Goal: Task Accomplishment & Management: Use online tool/utility

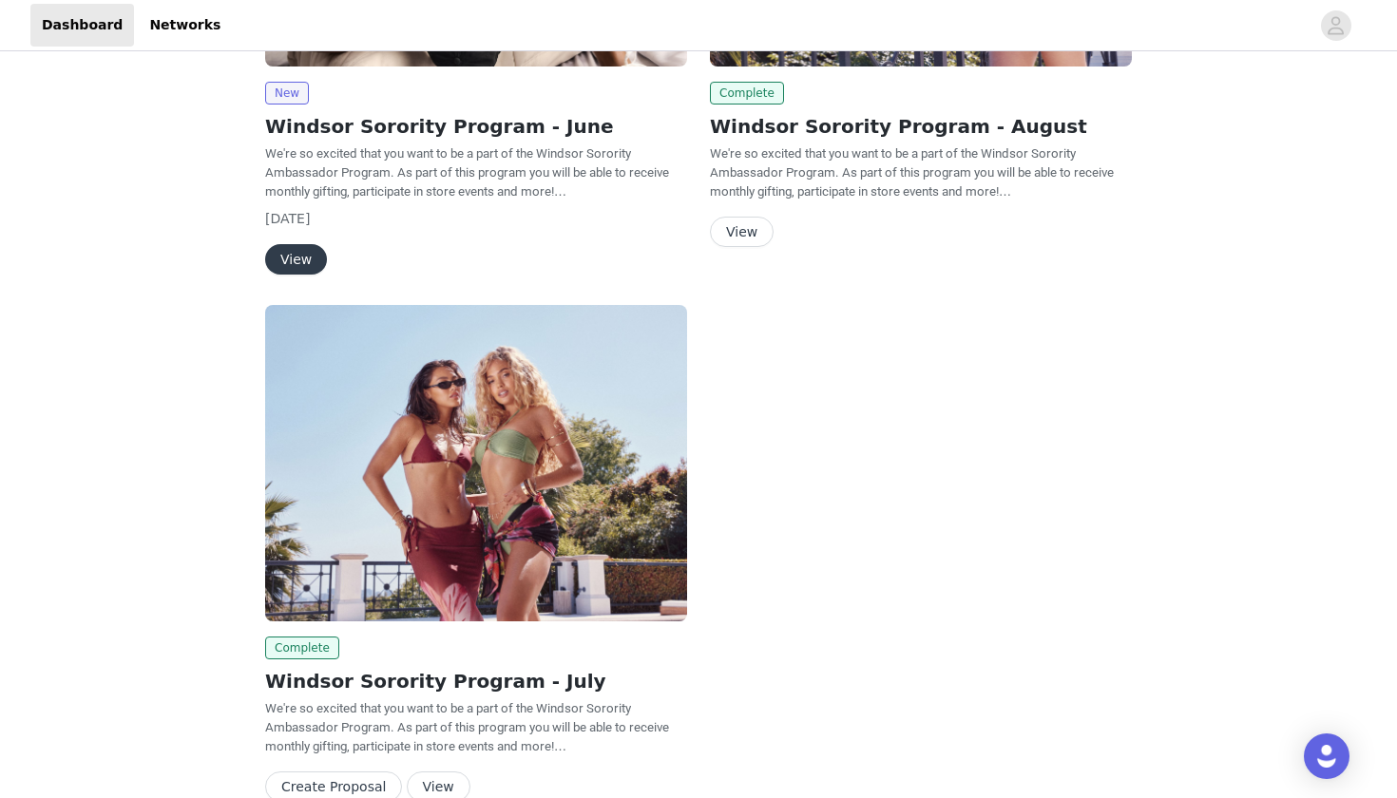
scroll to position [225, 0]
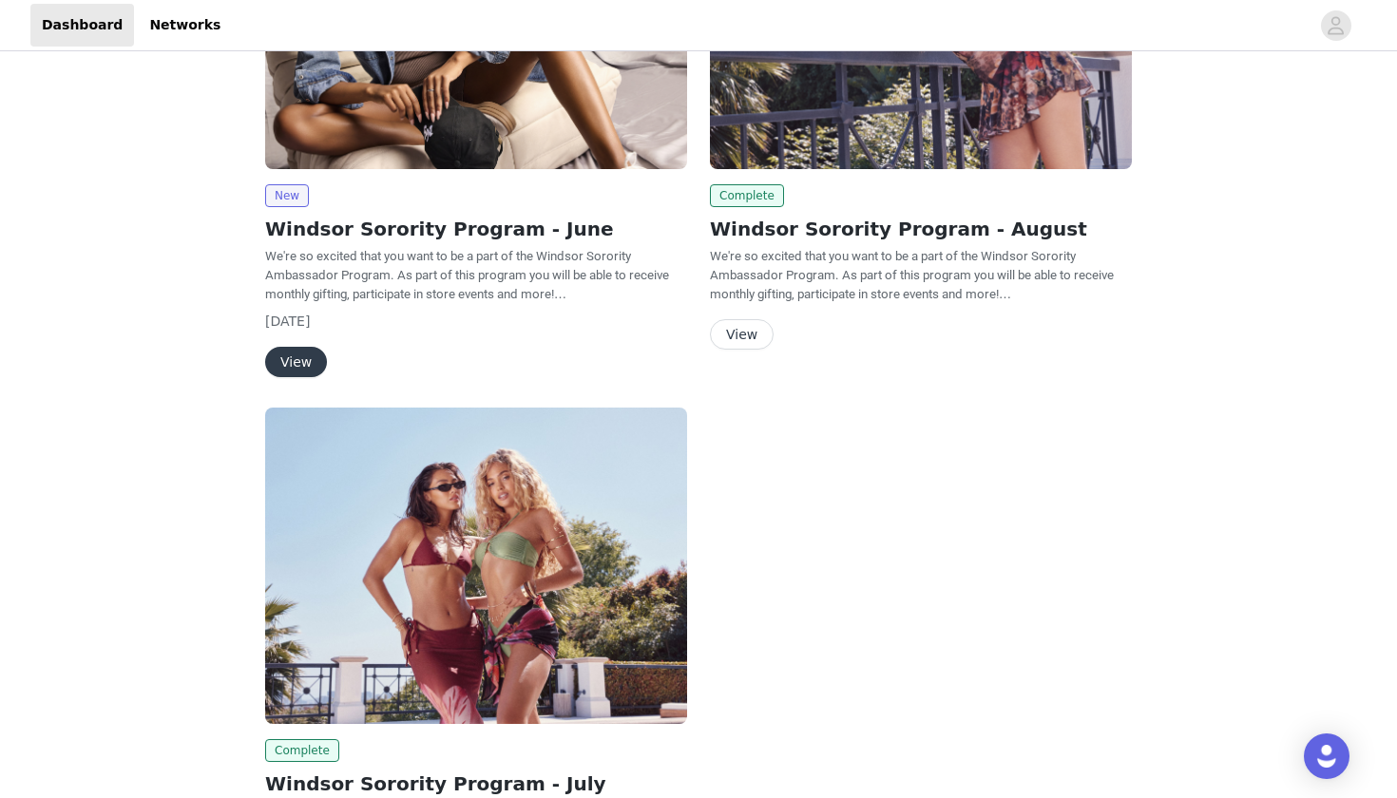
click at [753, 342] on button "View" at bounding box center [742, 334] width 64 height 30
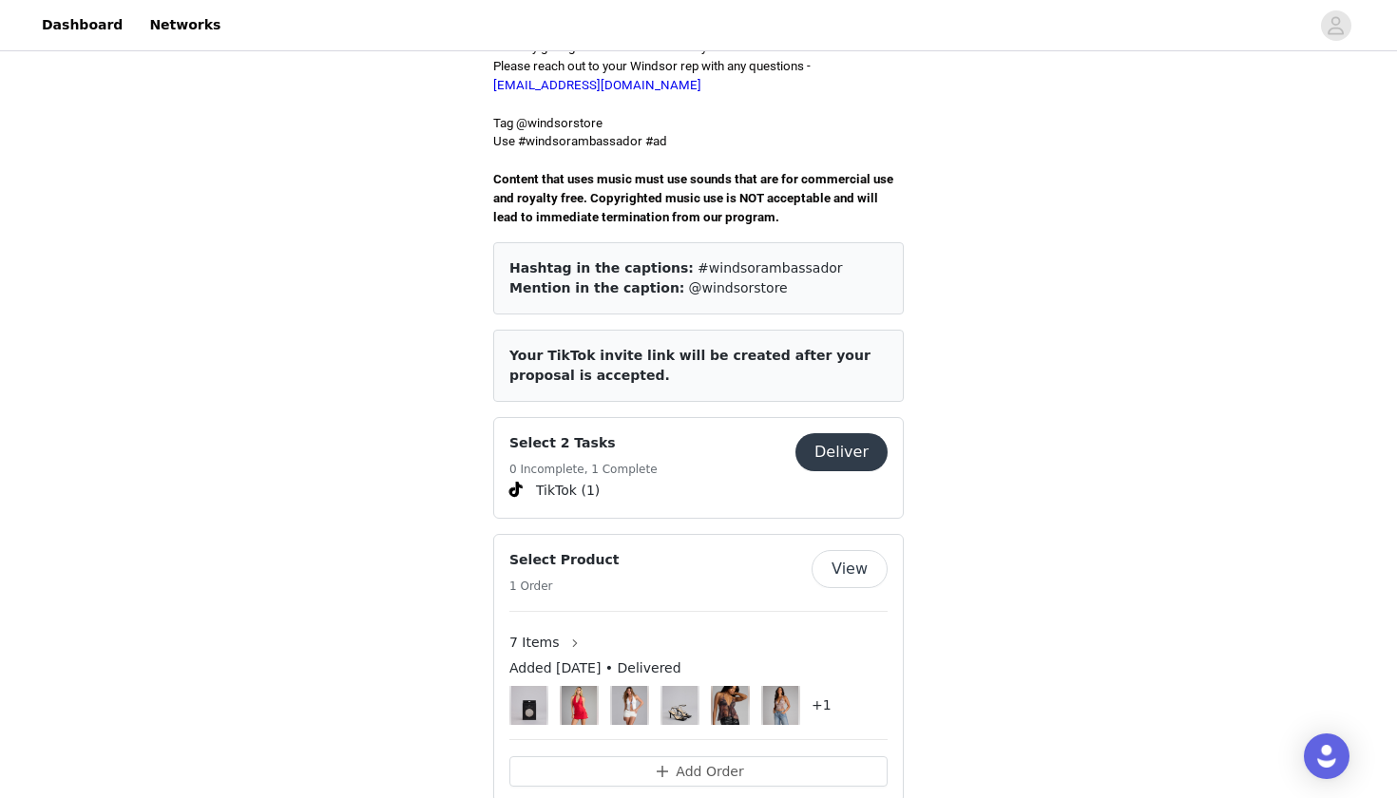
scroll to position [684, 0]
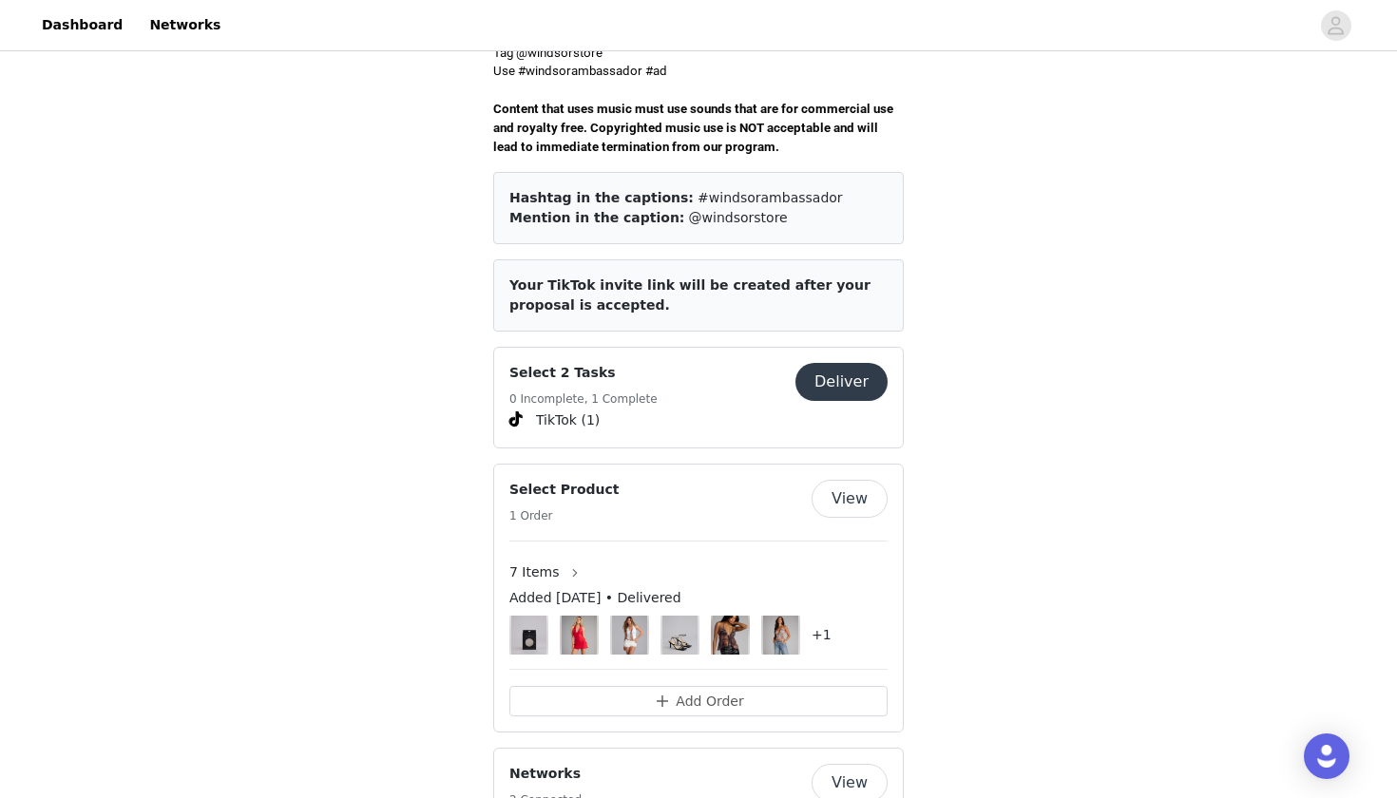
click at [870, 363] on button "Deliver" at bounding box center [842, 382] width 92 height 38
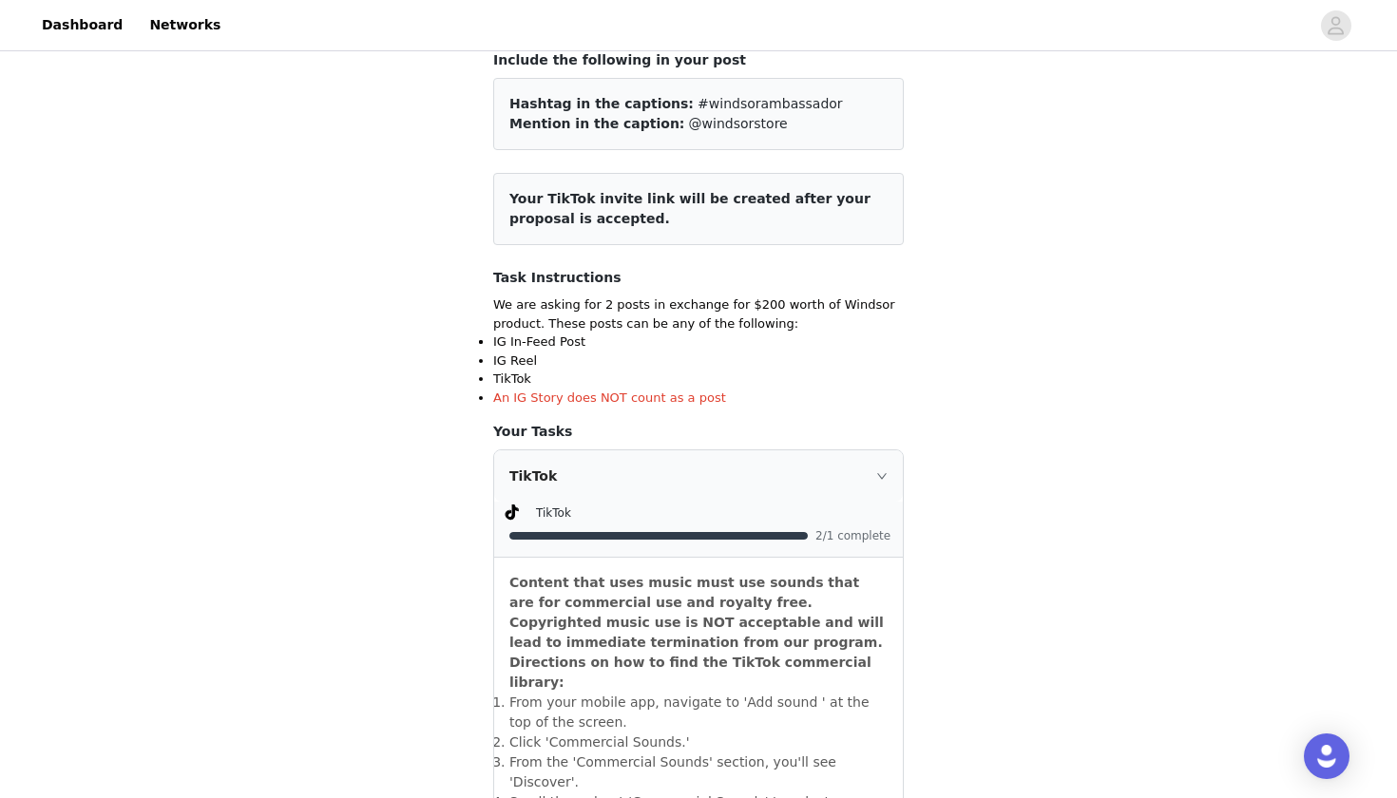
scroll to position [113, 0]
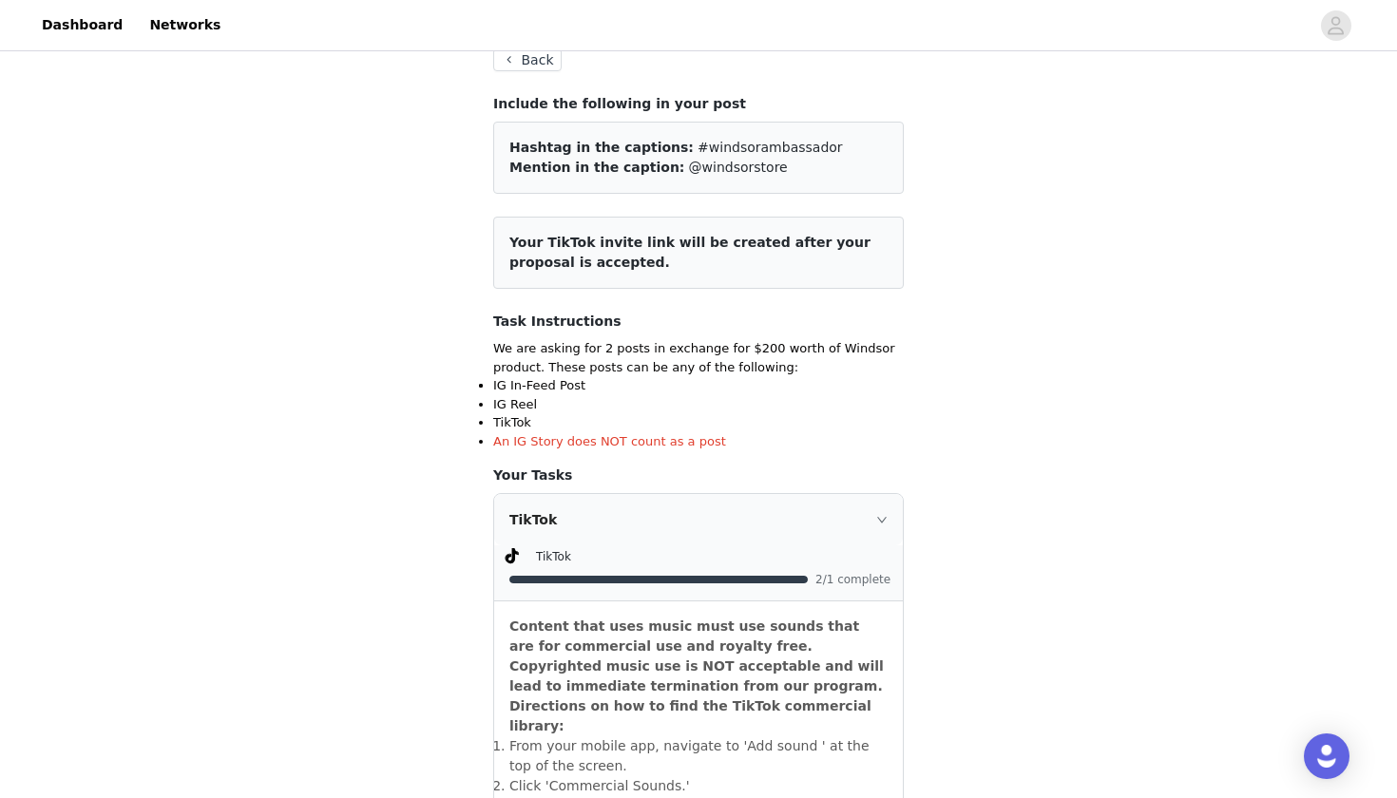
click at [524, 63] on button "Back" at bounding box center [527, 59] width 68 height 23
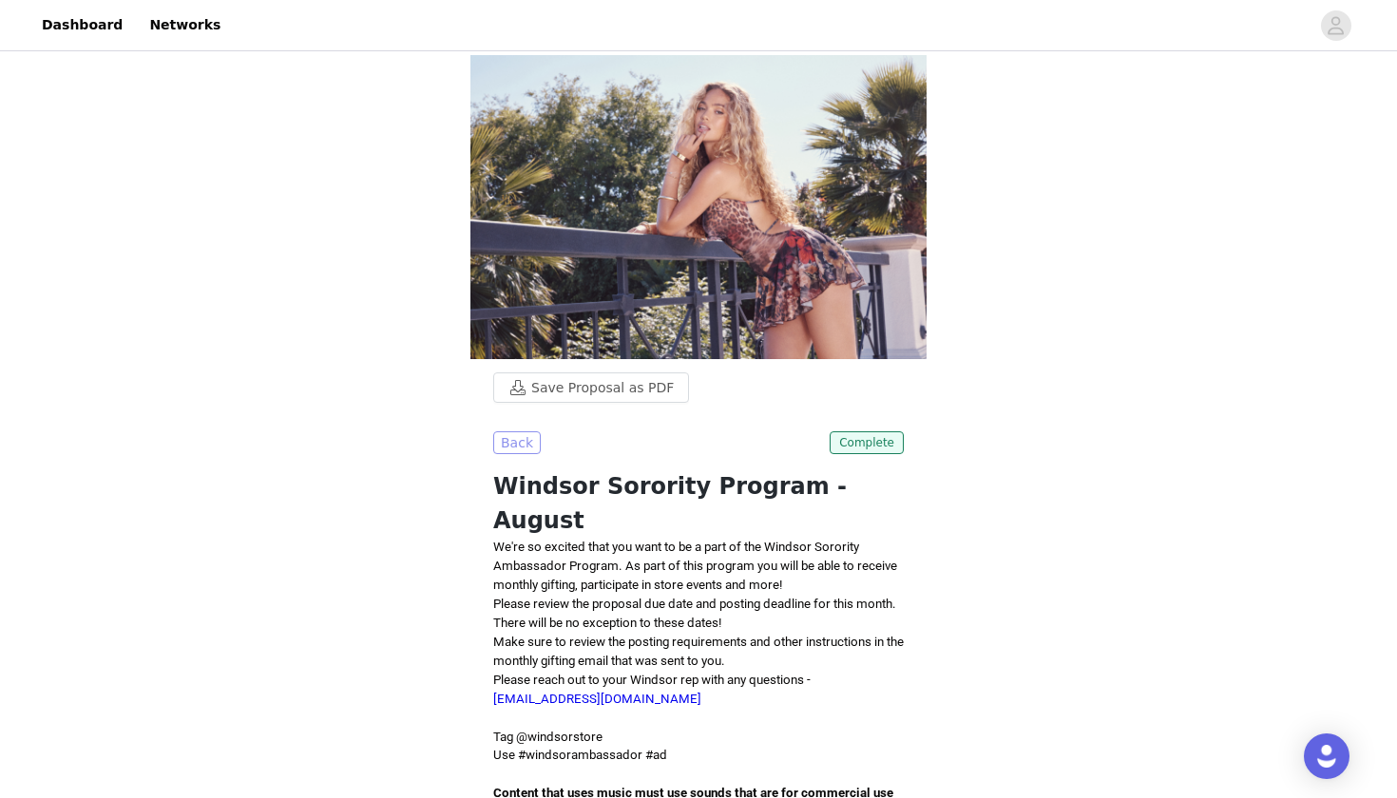
click at [521, 447] on button "Back" at bounding box center [517, 443] width 48 height 23
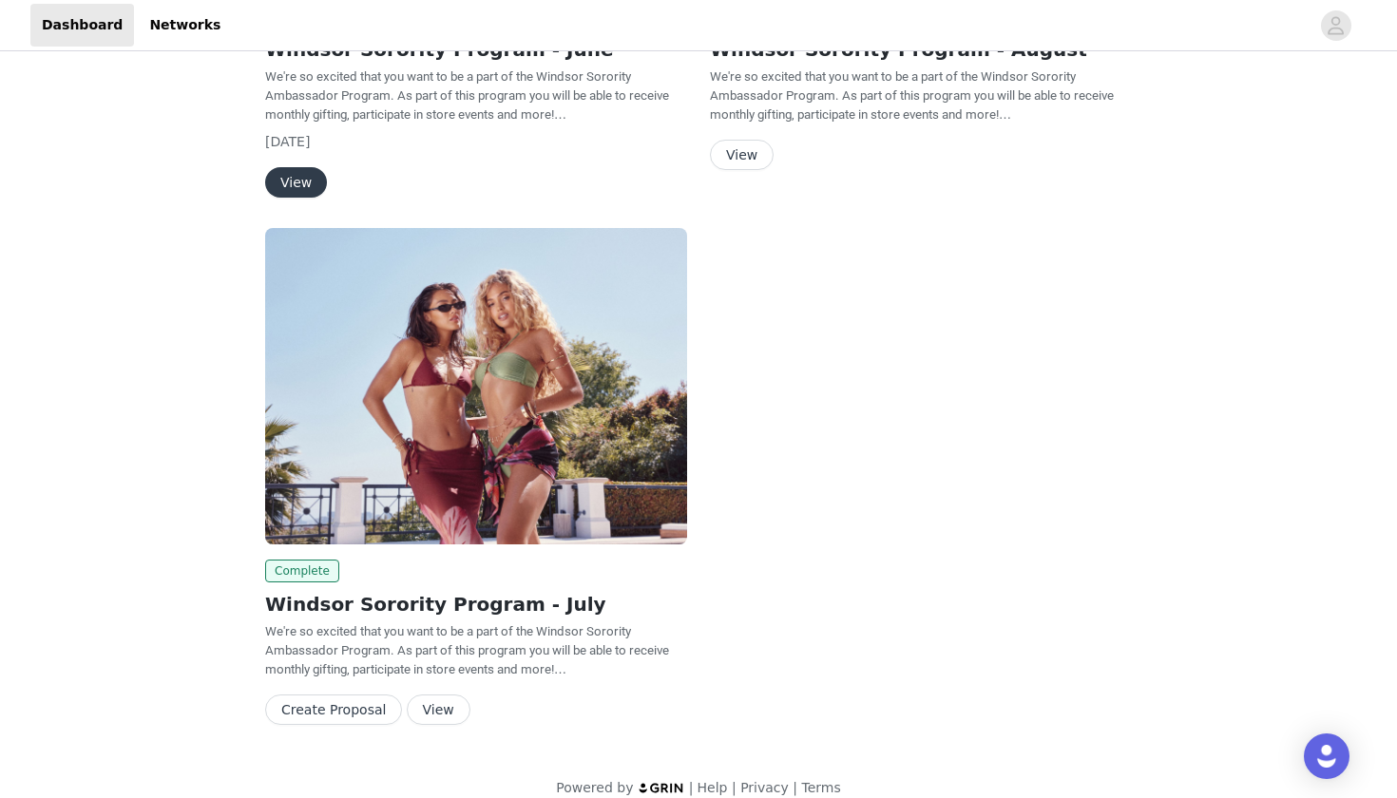
scroll to position [413, 0]
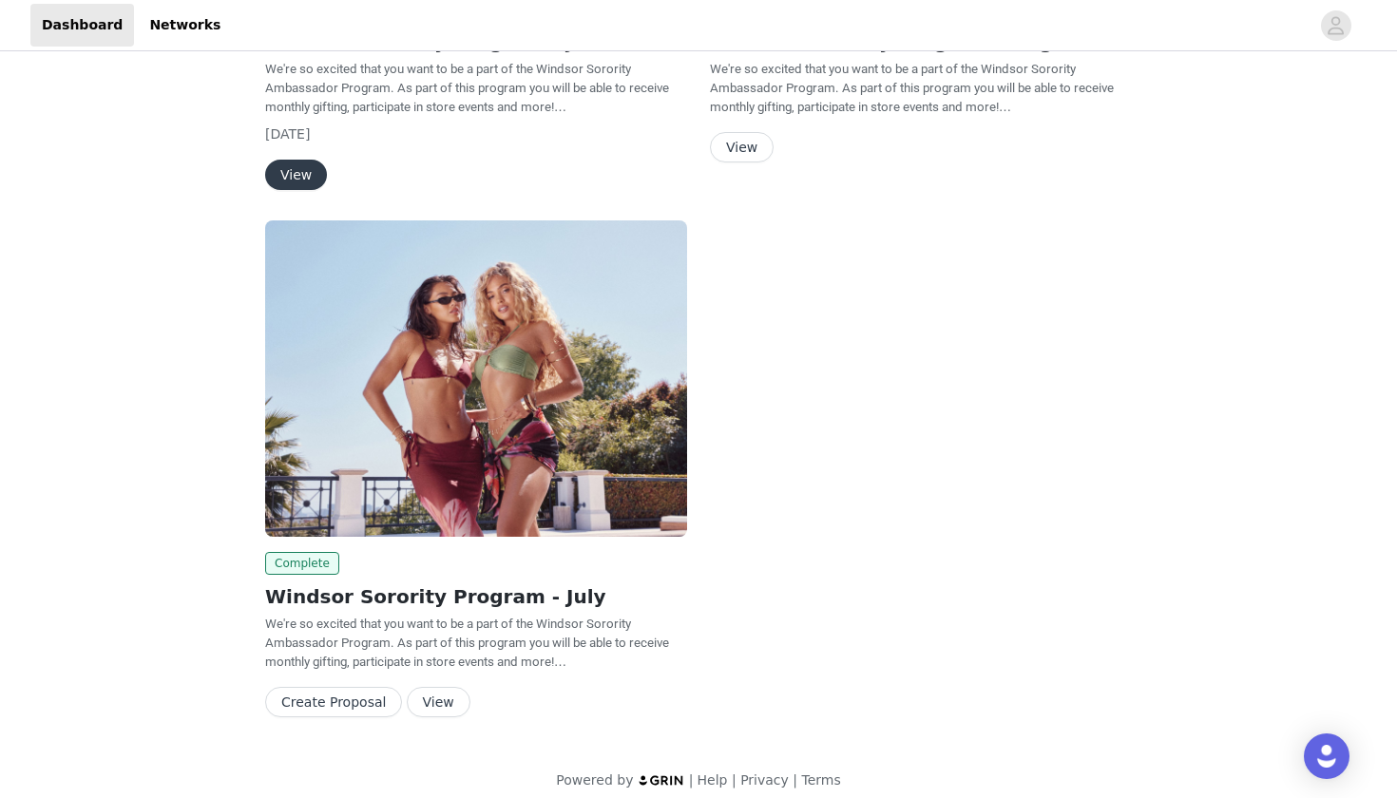
click at [316, 714] on button "Create Proposal" at bounding box center [333, 702] width 137 height 30
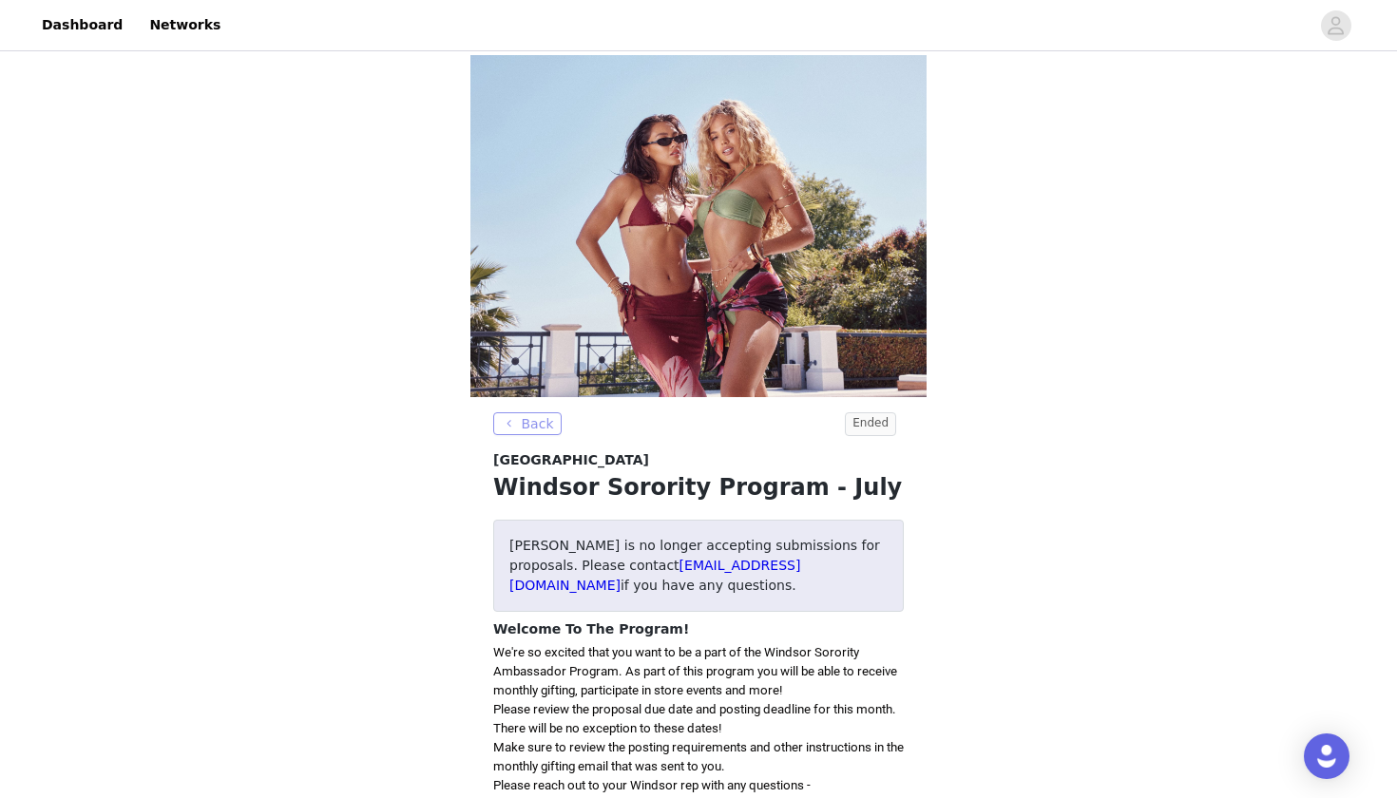
click at [526, 435] on button "Back" at bounding box center [527, 424] width 68 height 23
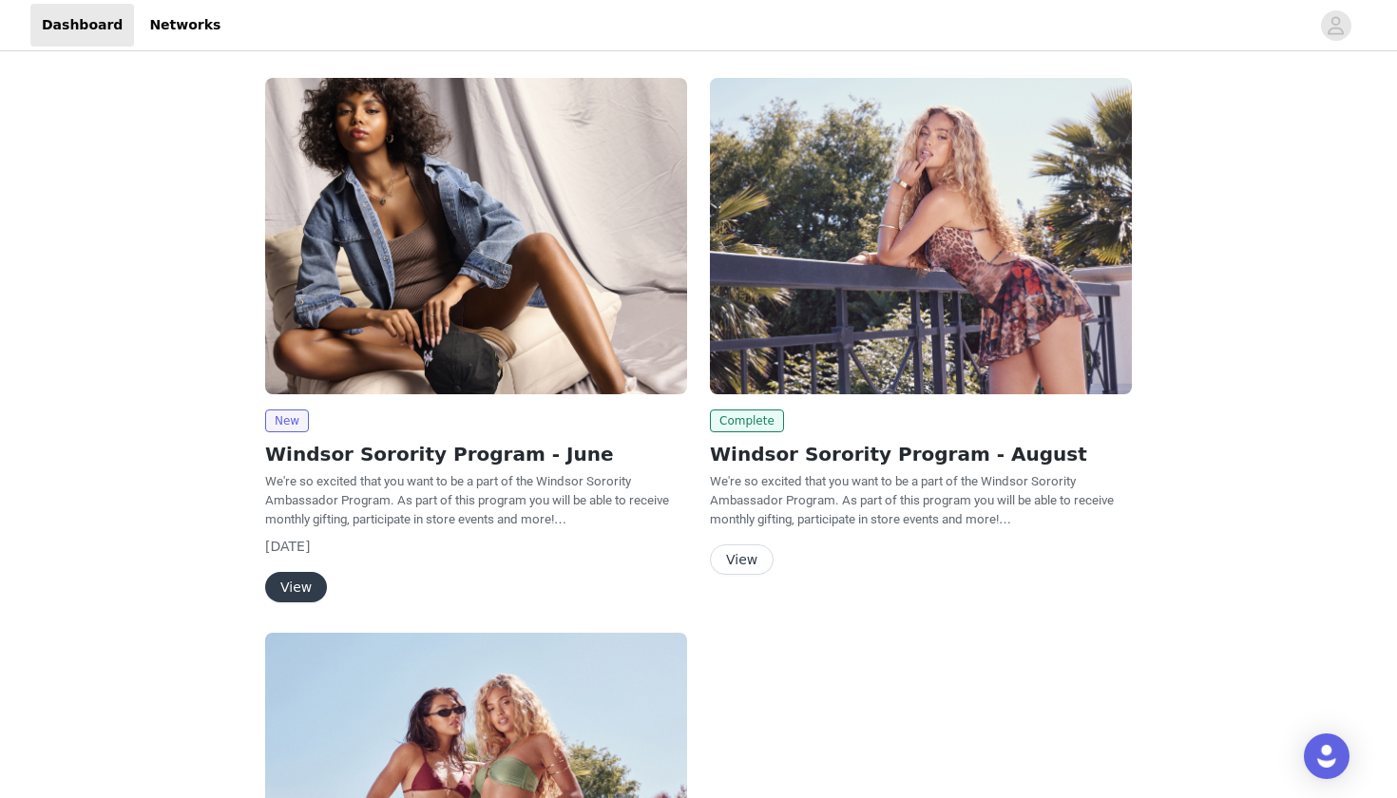
click at [758, 556] on button "View" at bounding box center [742, 560] width 64 height 30
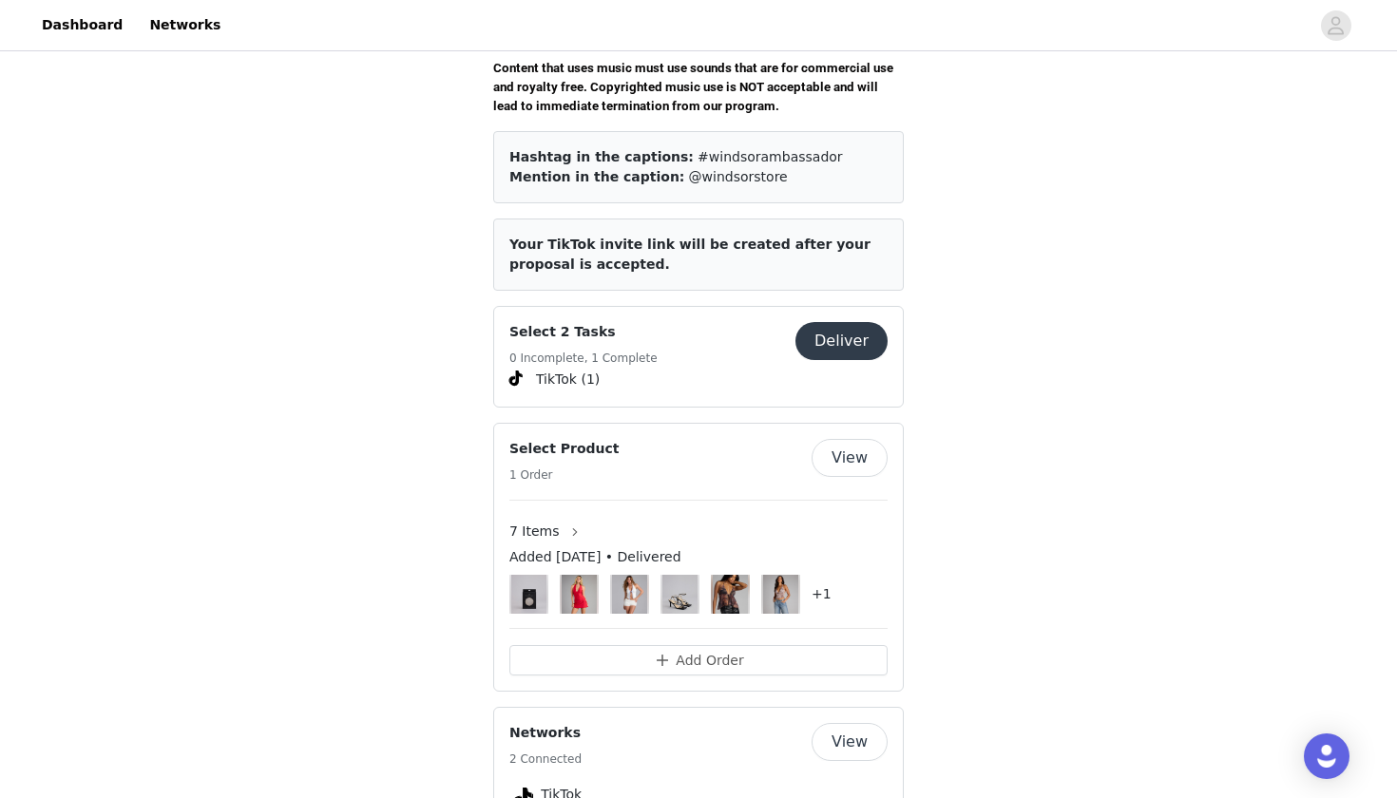
scroll to position [726, 0]
click at [829, 321] on button "Deliver" at bounding box center [842, 340] width 92 height 38
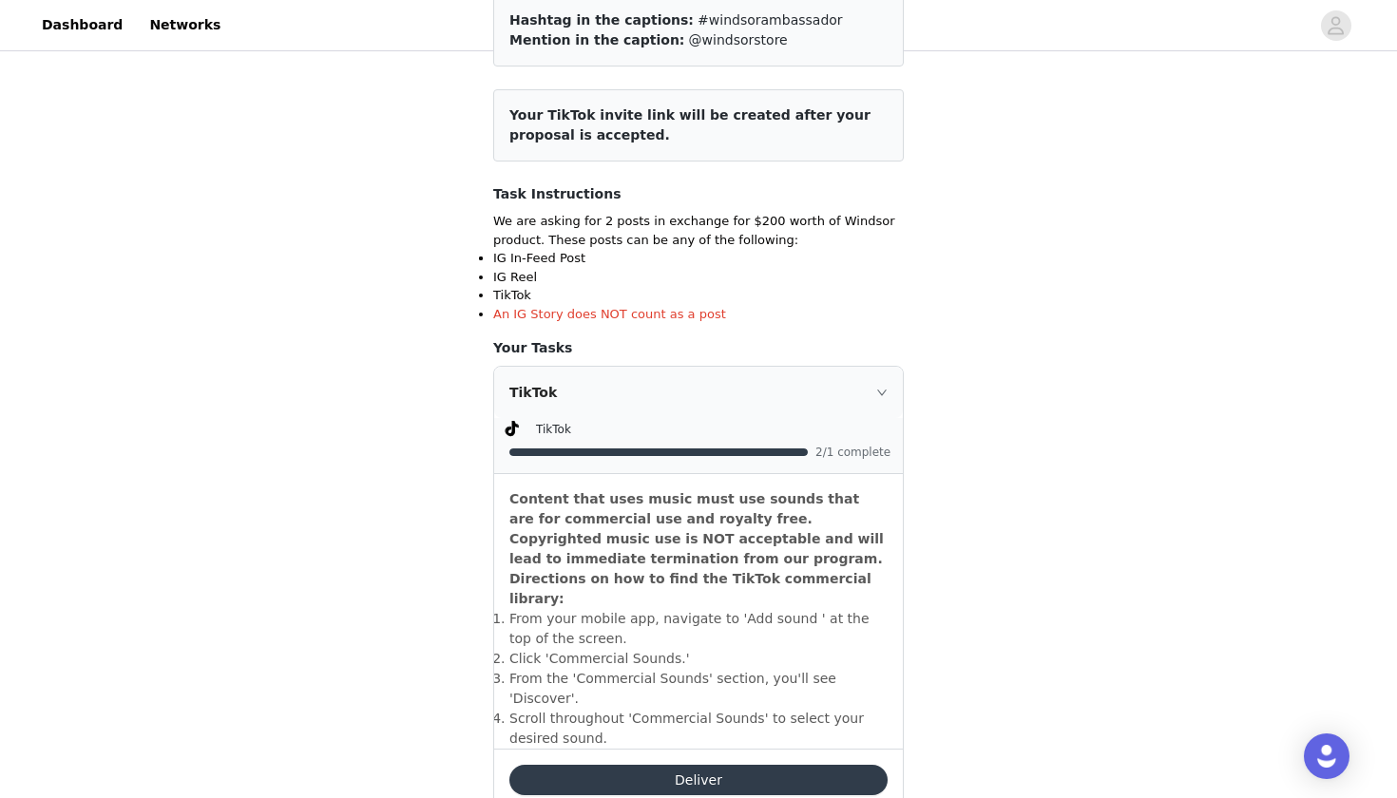
scroll to position [365, 0]
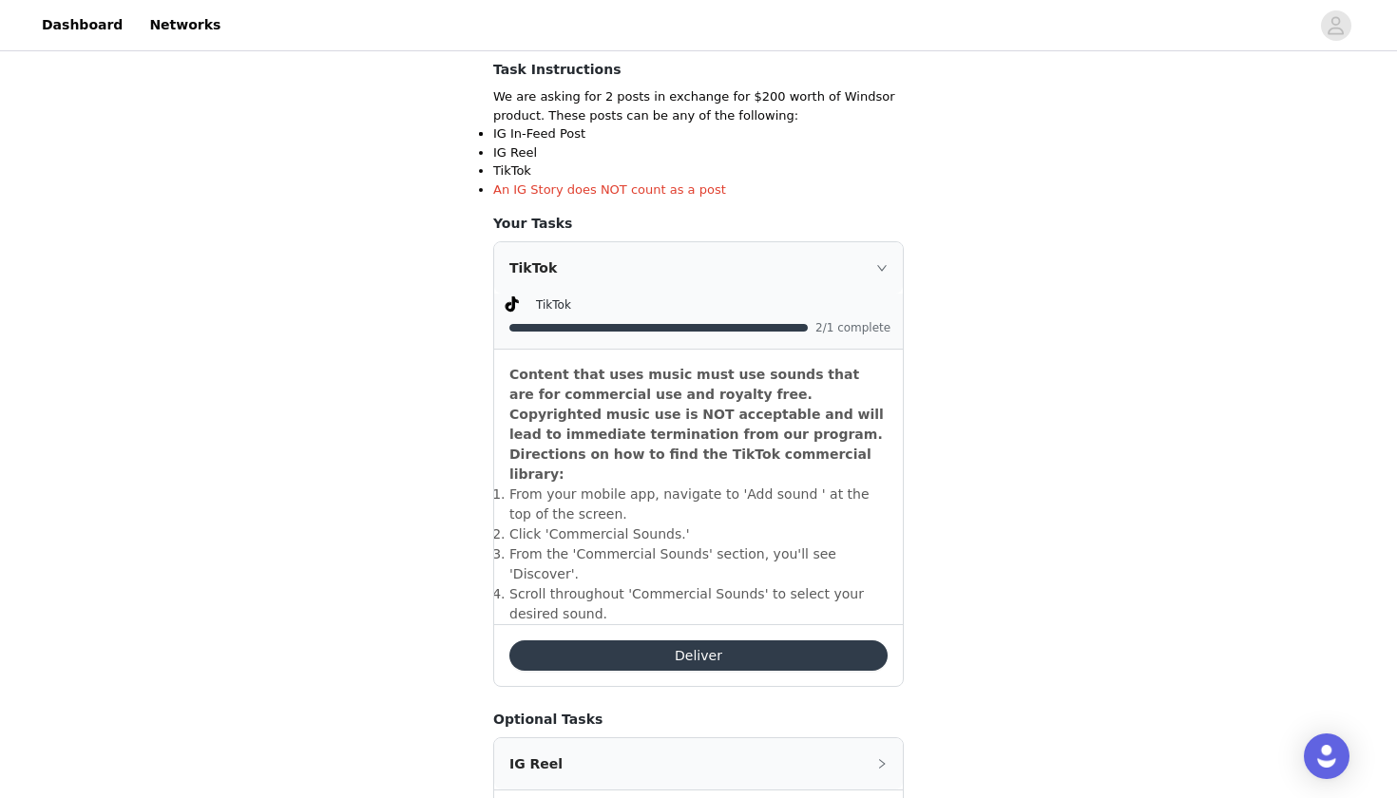
click at [715, 641] on button "Deliver" at bounding box center [698, 656] width 378 height 30
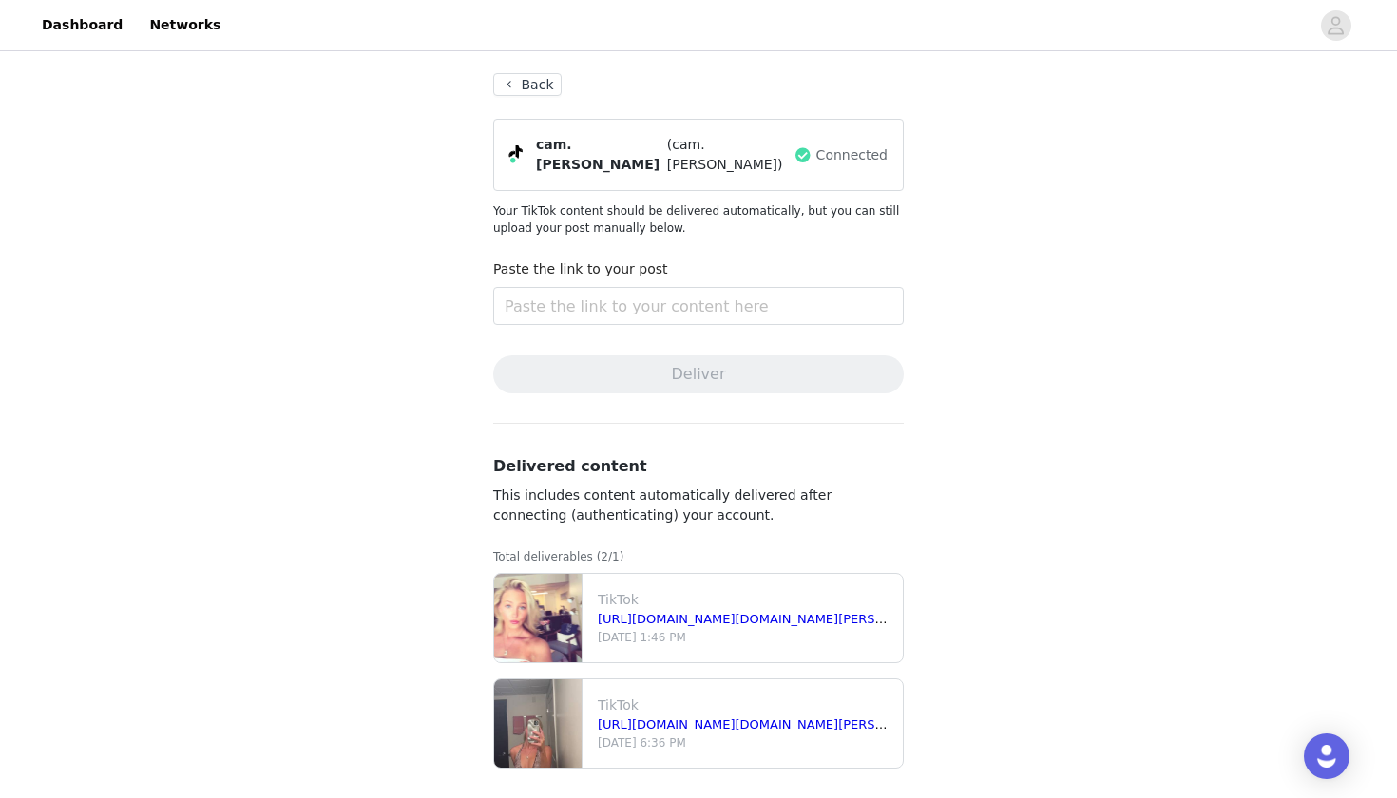
scroll to position [87, 0]
click at [525, 87] on button "Back" at bounding box center [527, 85] width 68 height 23
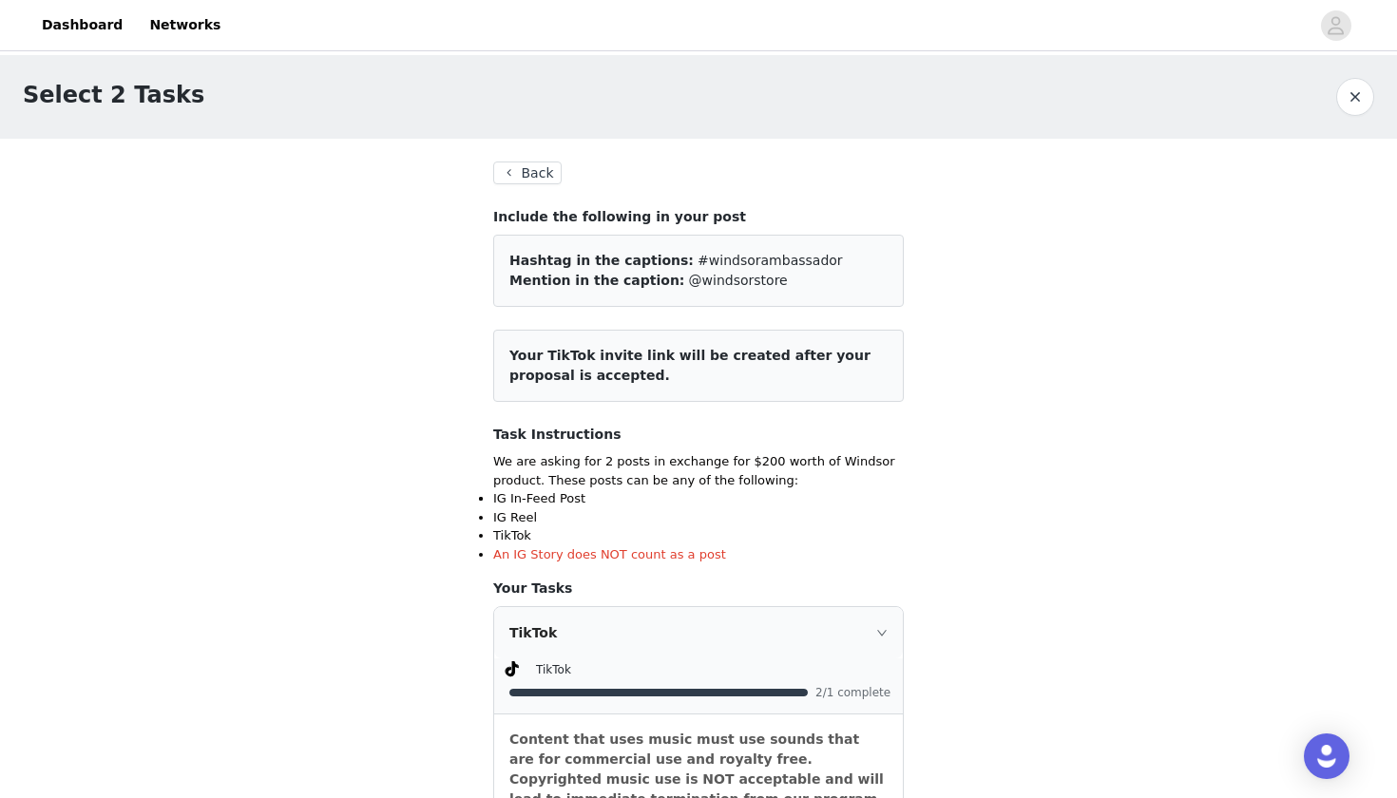
click at [531, 165] on button "Back" at bounding box center [527, 173] width 68 height 23
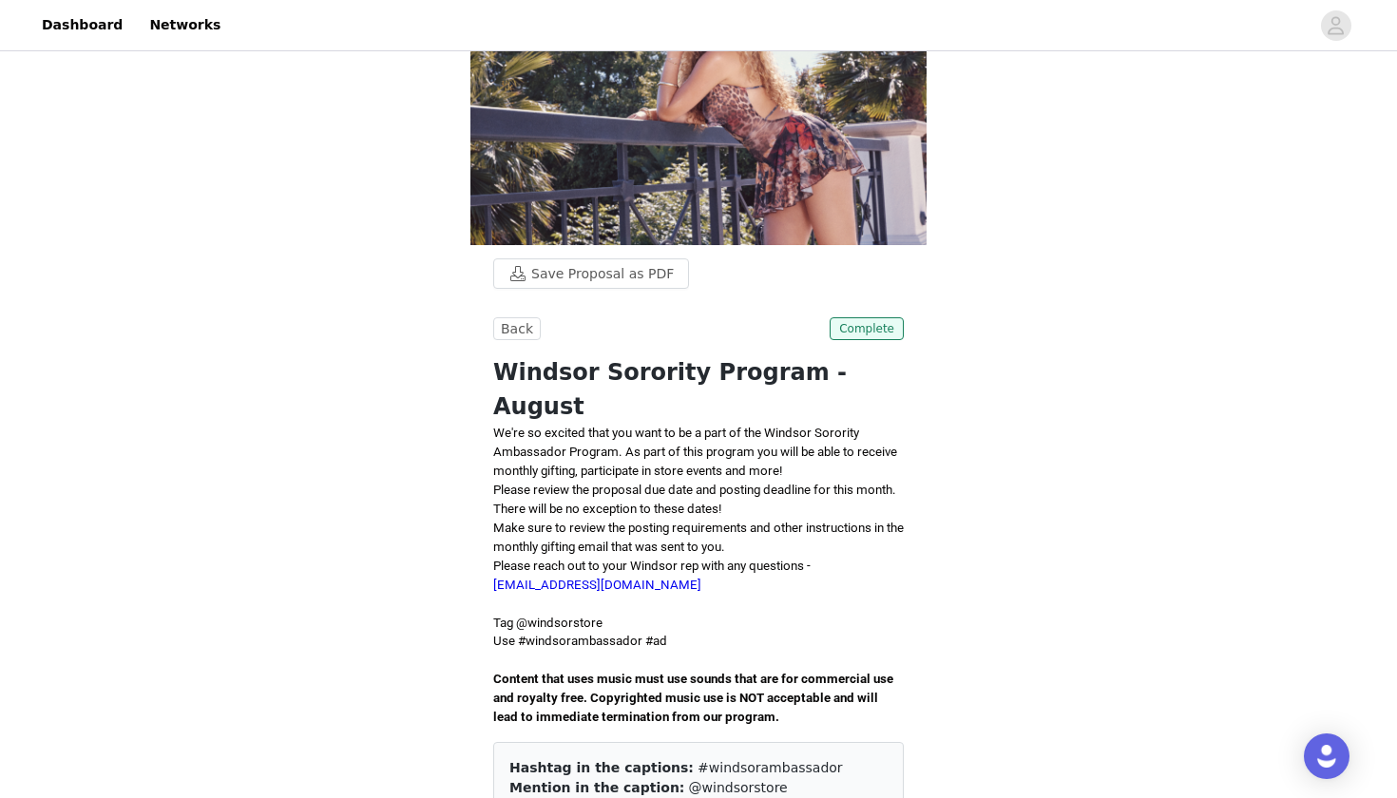
scroll to position [113, 0]
click at [514, 320] on button "Back" at bounding box center [517, 329] width 48 height 23
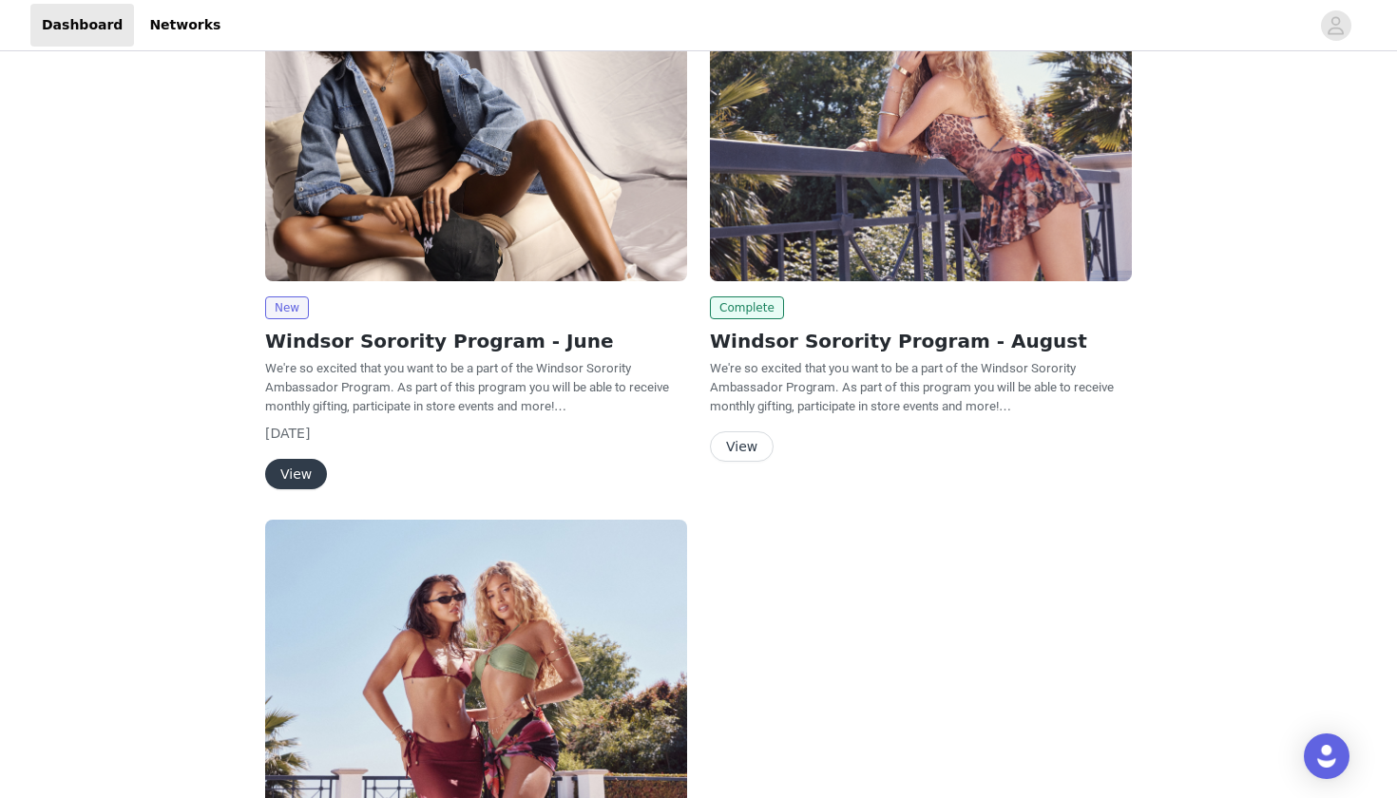
click at [726, 435] on button "View" at bounding box center [742, 447] width 64 height 30
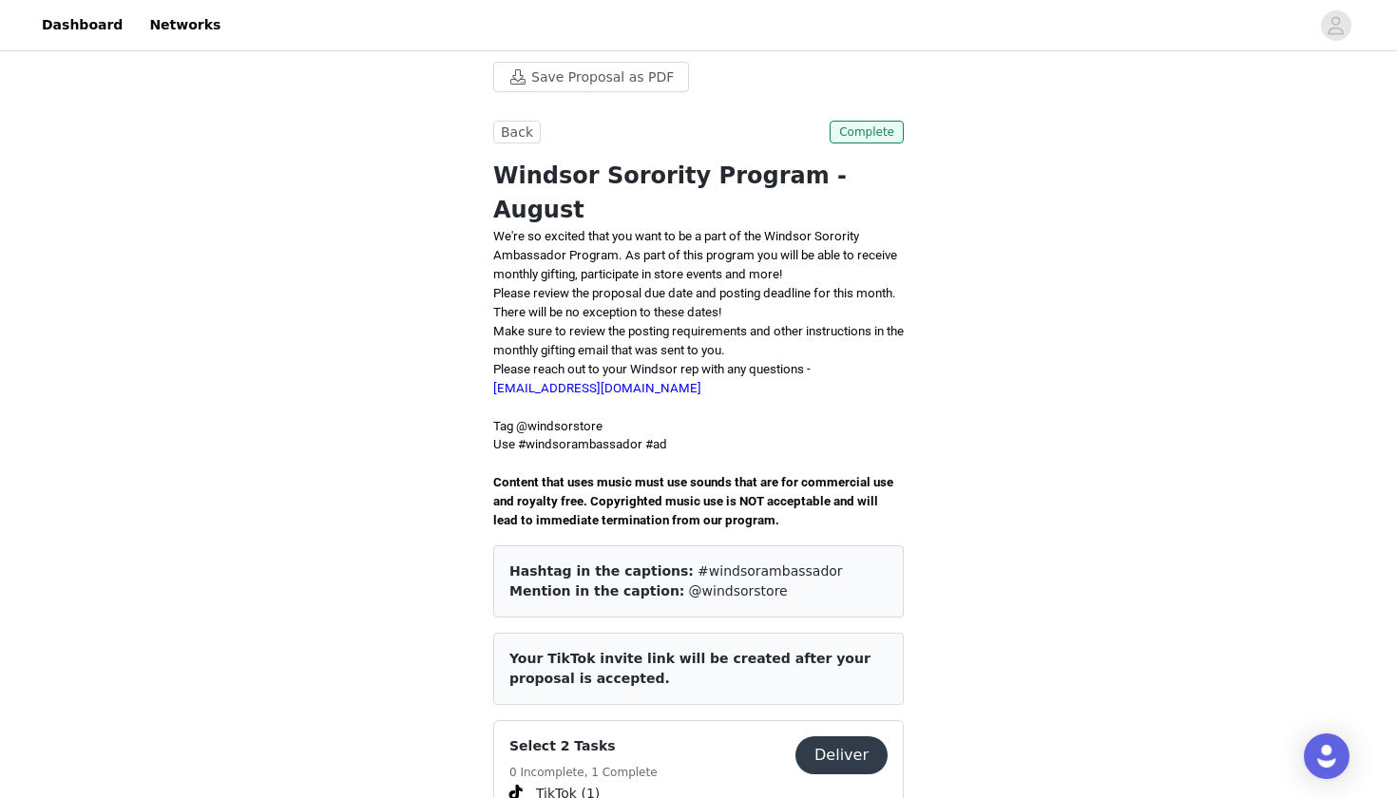
scroll to position [362, 0]
